Goal: Check status

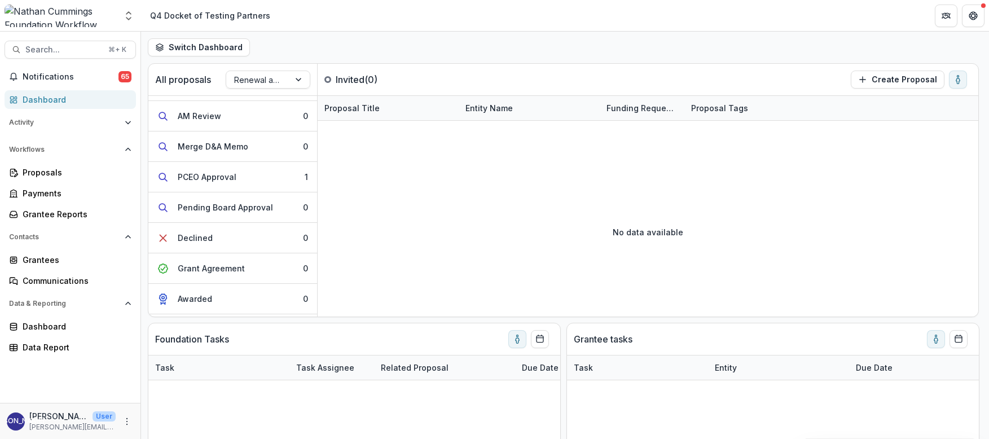
scroll to position [266, 0]
click at [52, 164] on link "Proposals" at bounding box center [71, 172] width 132 height 19
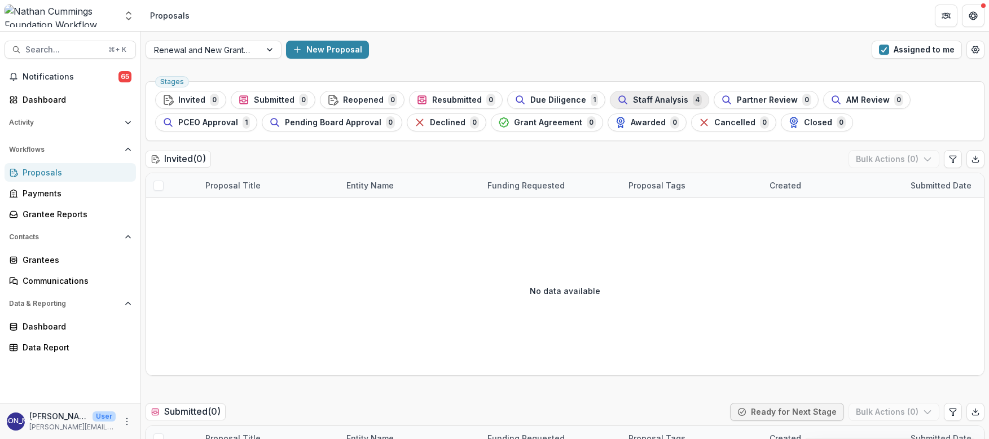
click at [633, 100] on span "Staff Analysis" at bounding box center [660, 100] width 55 height 10
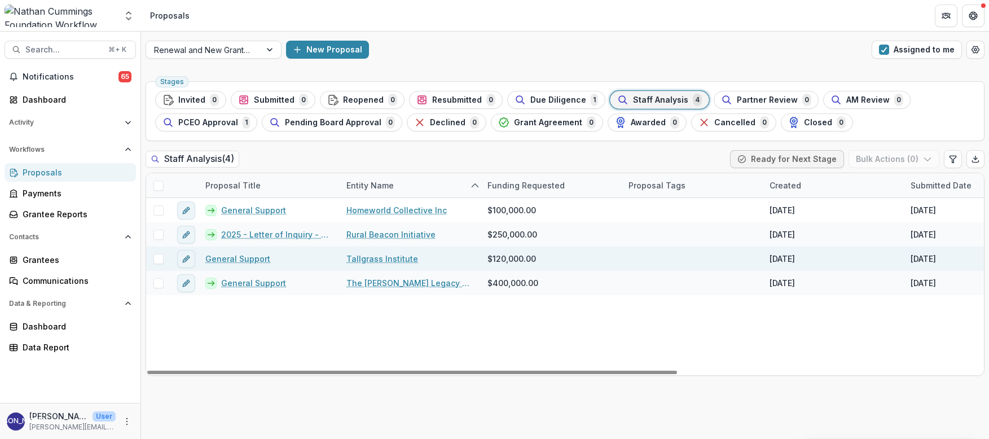
click at [370, 261] on link "Tallgrass Institute" at bounding box center [383, 259] width 72 height 12
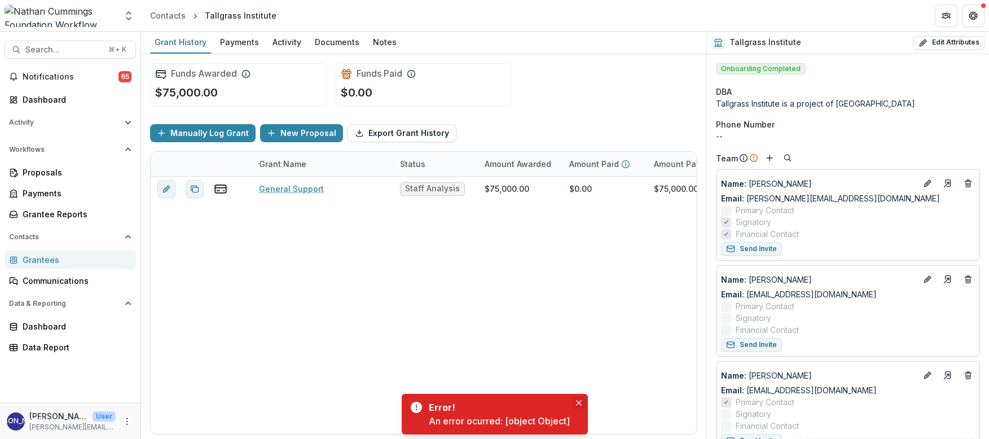
click at [579, 401] on icon "Close" at bounding box center [579, 403] width 6 height 6
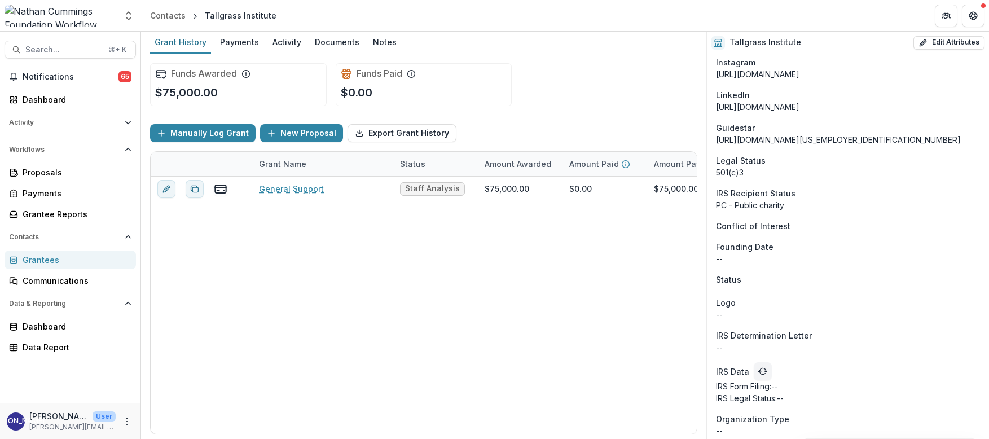
scroll to position [1002, 0]
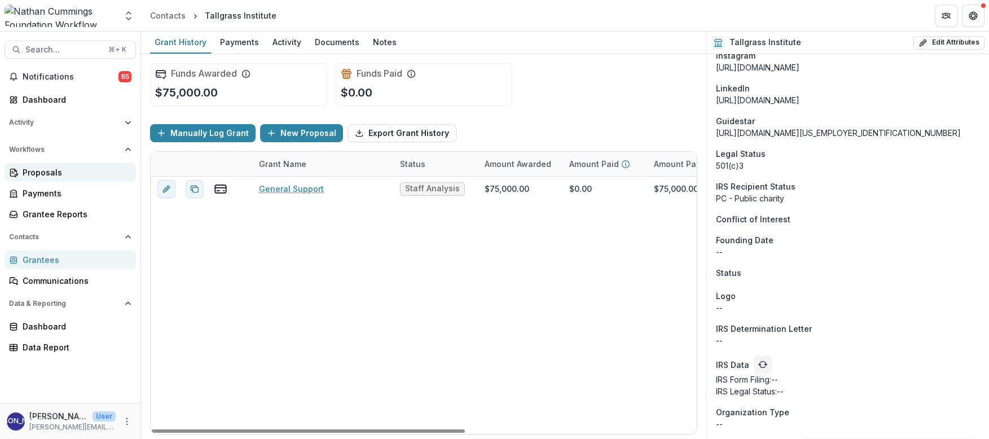
click at [59, 174] on div "Proposals" at bounding box center [75, 172] width 104 height 12
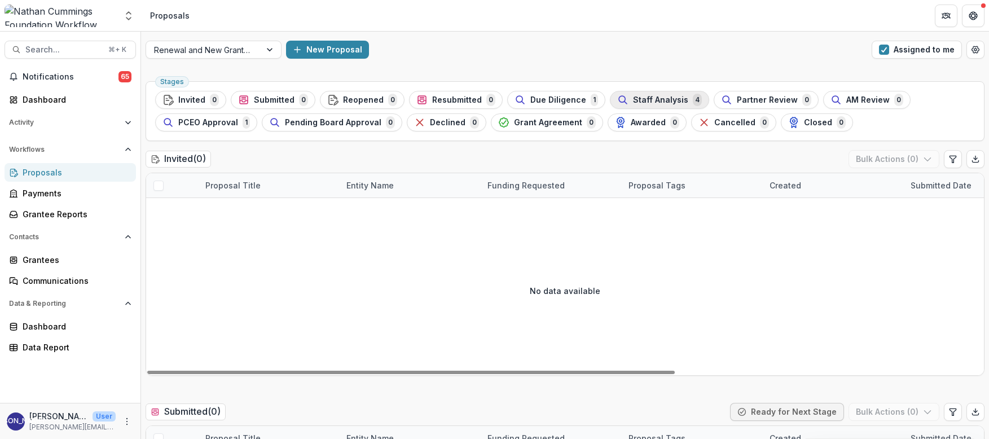
click at [639, 103] on span "Staff Analysis" at bounding box center [660, 100] width 55 height 10
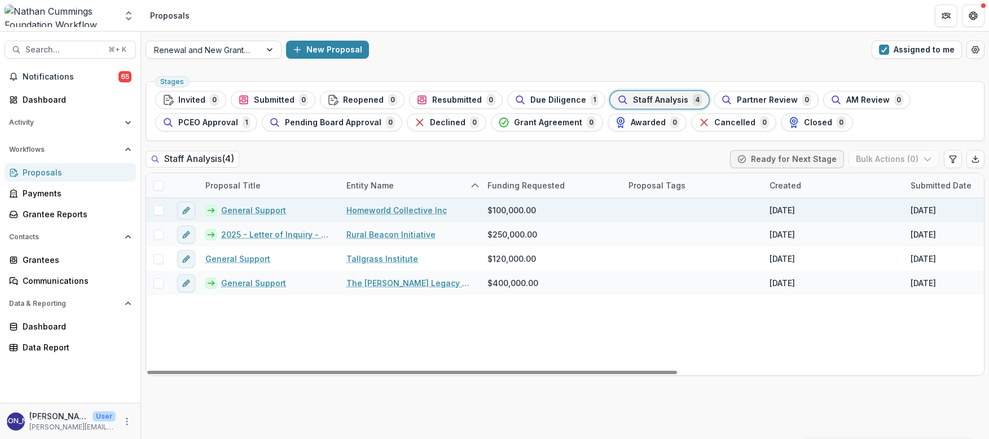
click at [263, 207] on link "General Support" at bounding box center [253, 210] width 65 height 12
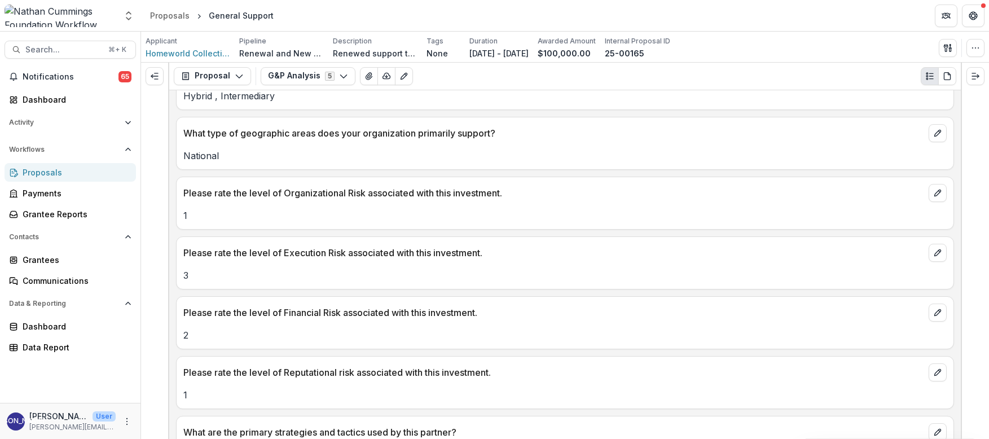
scroll to position [936, 0]
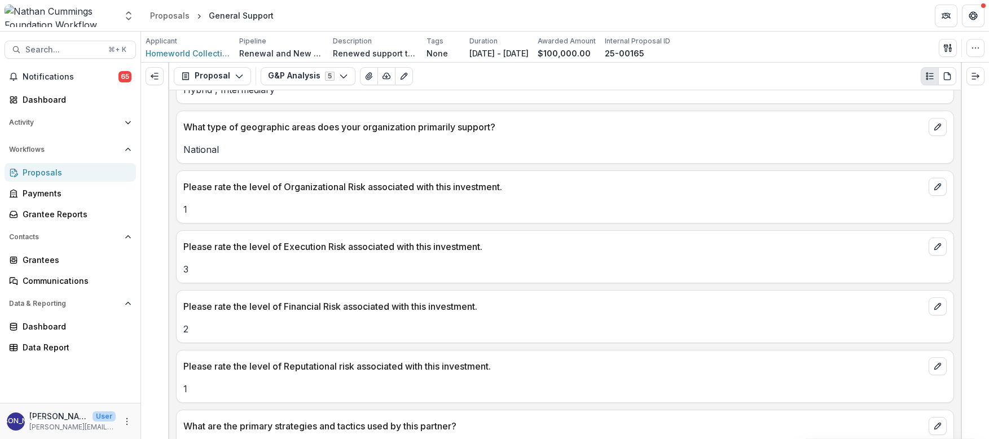
click at [337, 248] on p "Please rate the level of Execution Risk associated with this investment." at bounding box center [553, 247] width 741 height 14
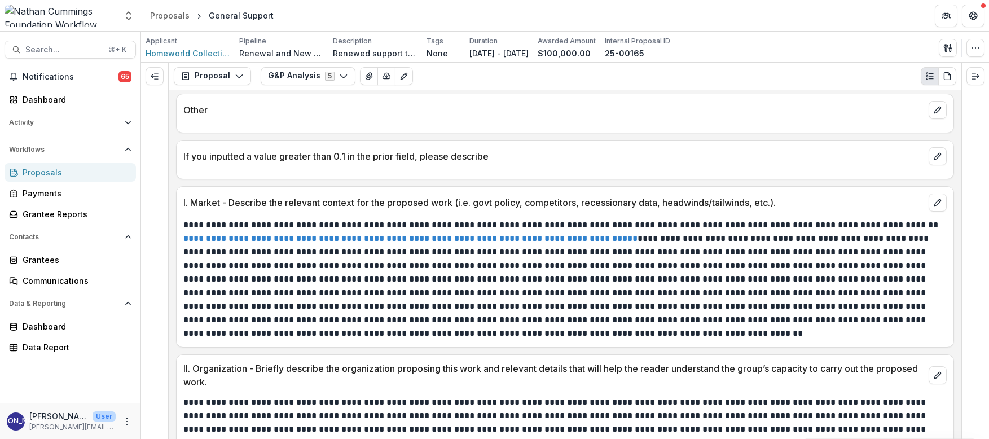
scroll to position [2236, 0]
